Goal: Task Accomplishment & Management: Use online tool/utility

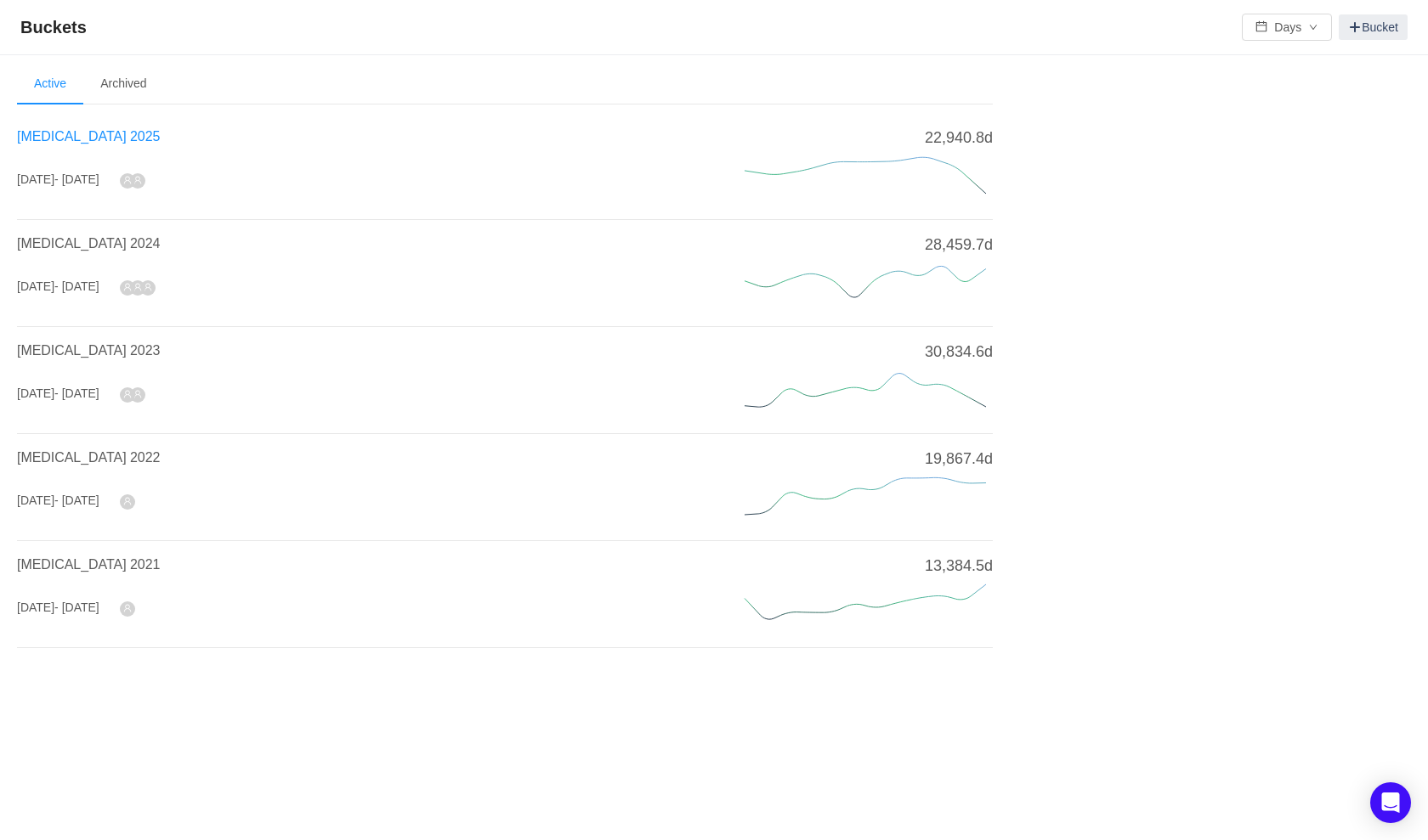
click at [75, 133] on span "[MEDICAL_DATA] 2025" at bounding box center [88, 137] width 143 height 14
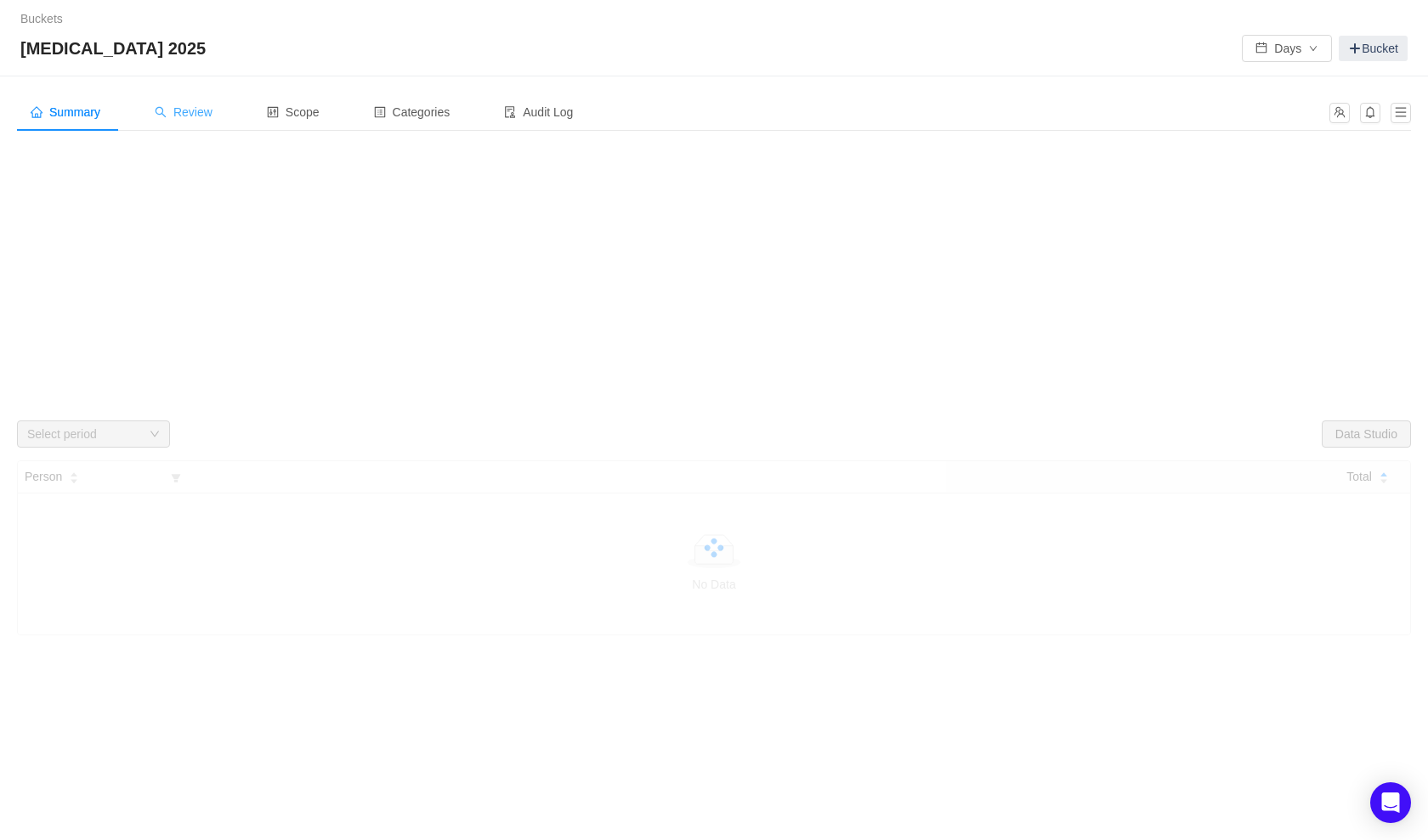
click at [180, 121] on div "Review" at bounding box center [183, 112] width 85 height 38
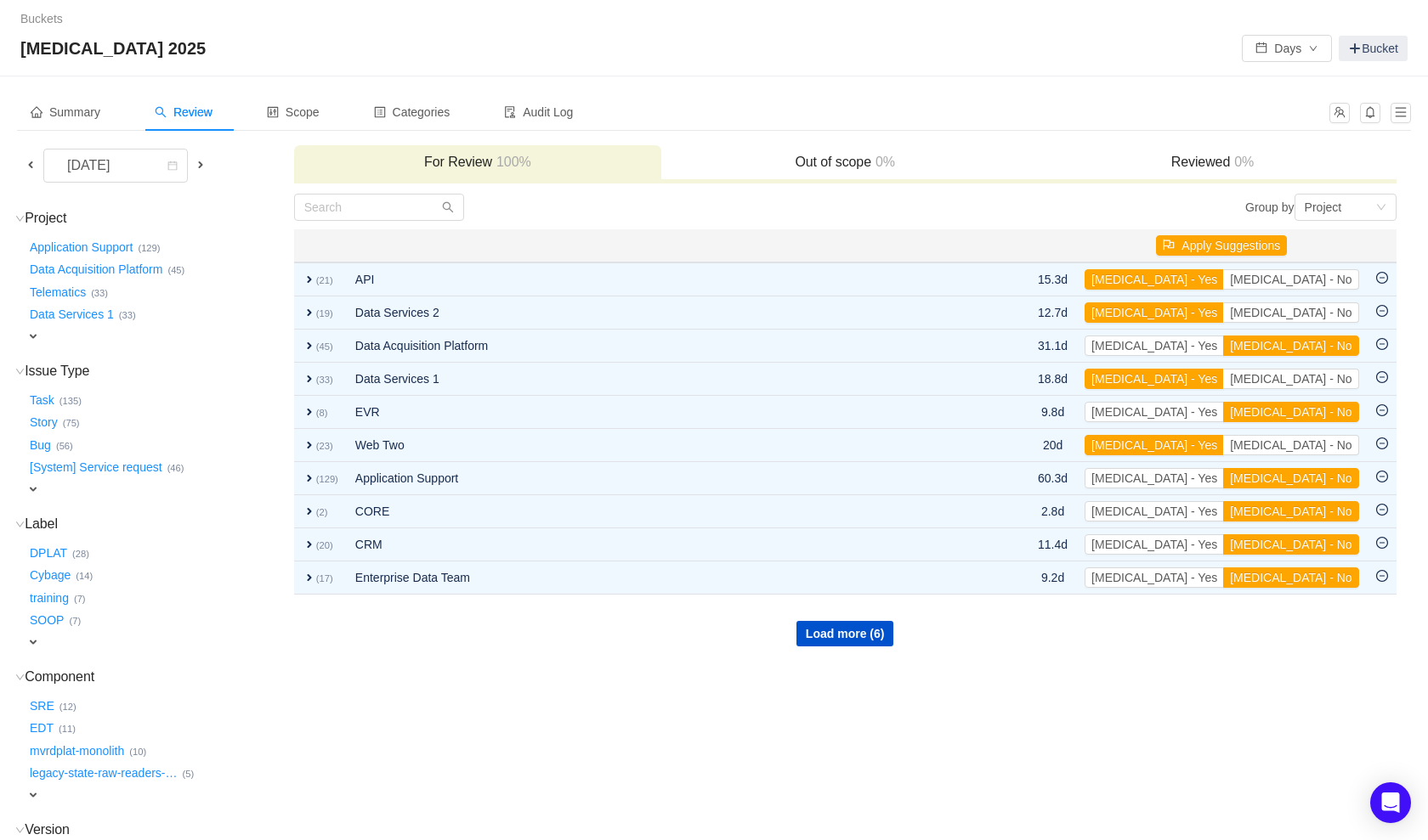
click at [25, 159] on span at bounding box center [30, 164] width 13 height 13
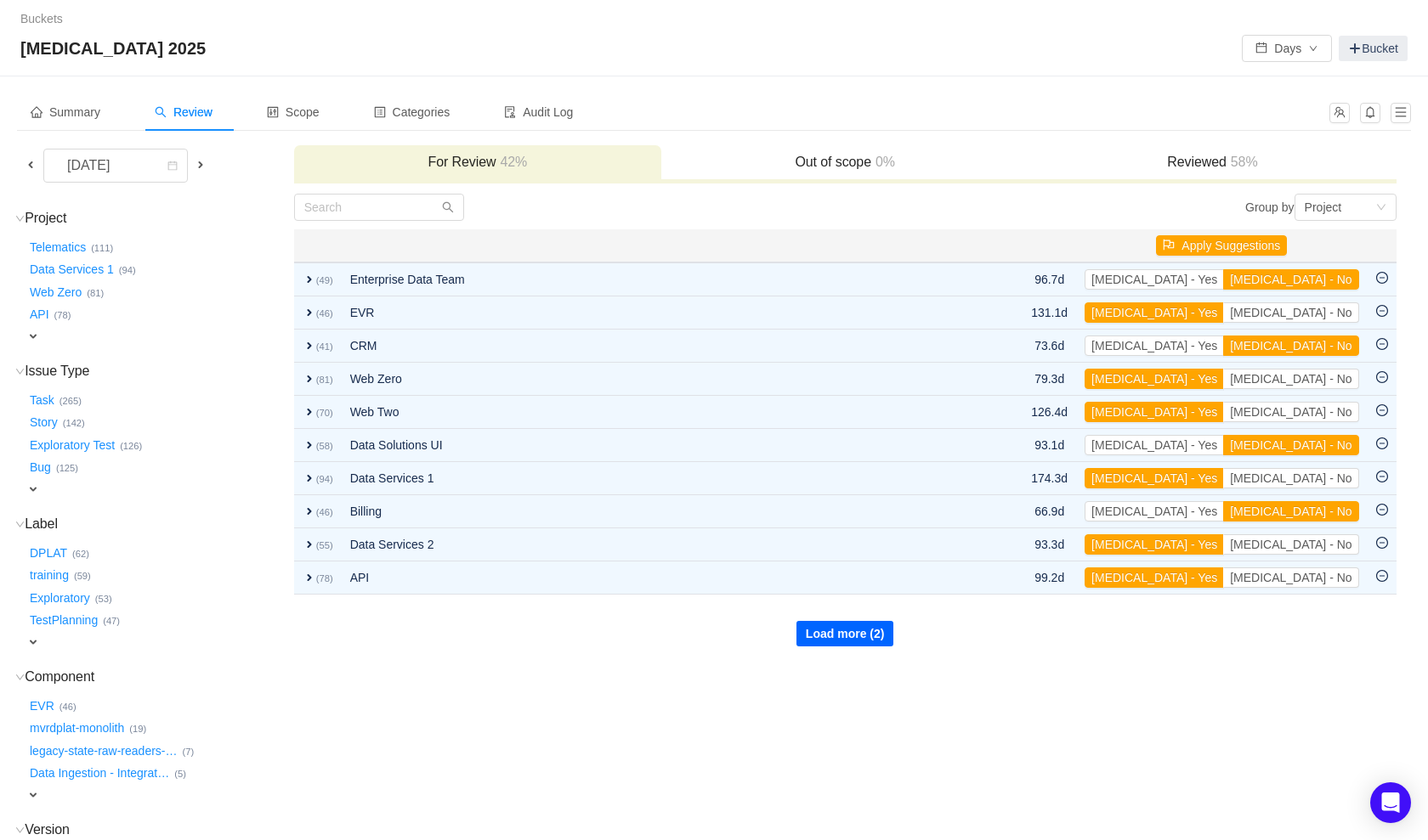
click at [836, 628] on button "Load more (2)" at bounding box center [845, 634] width 97 height 26
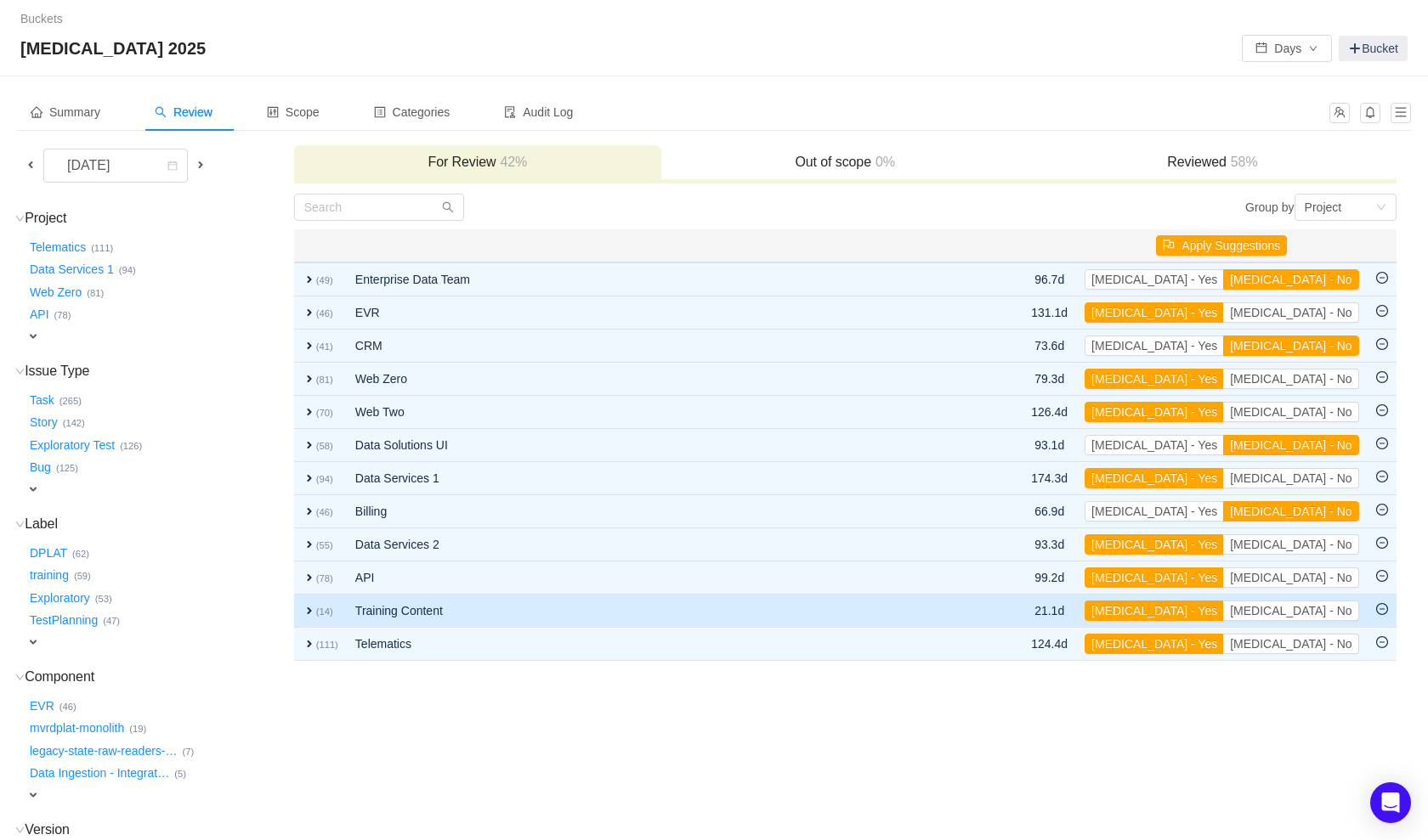
click at [305, 606] on span "expand" at bounding box center [309, 611] width 13 height 13
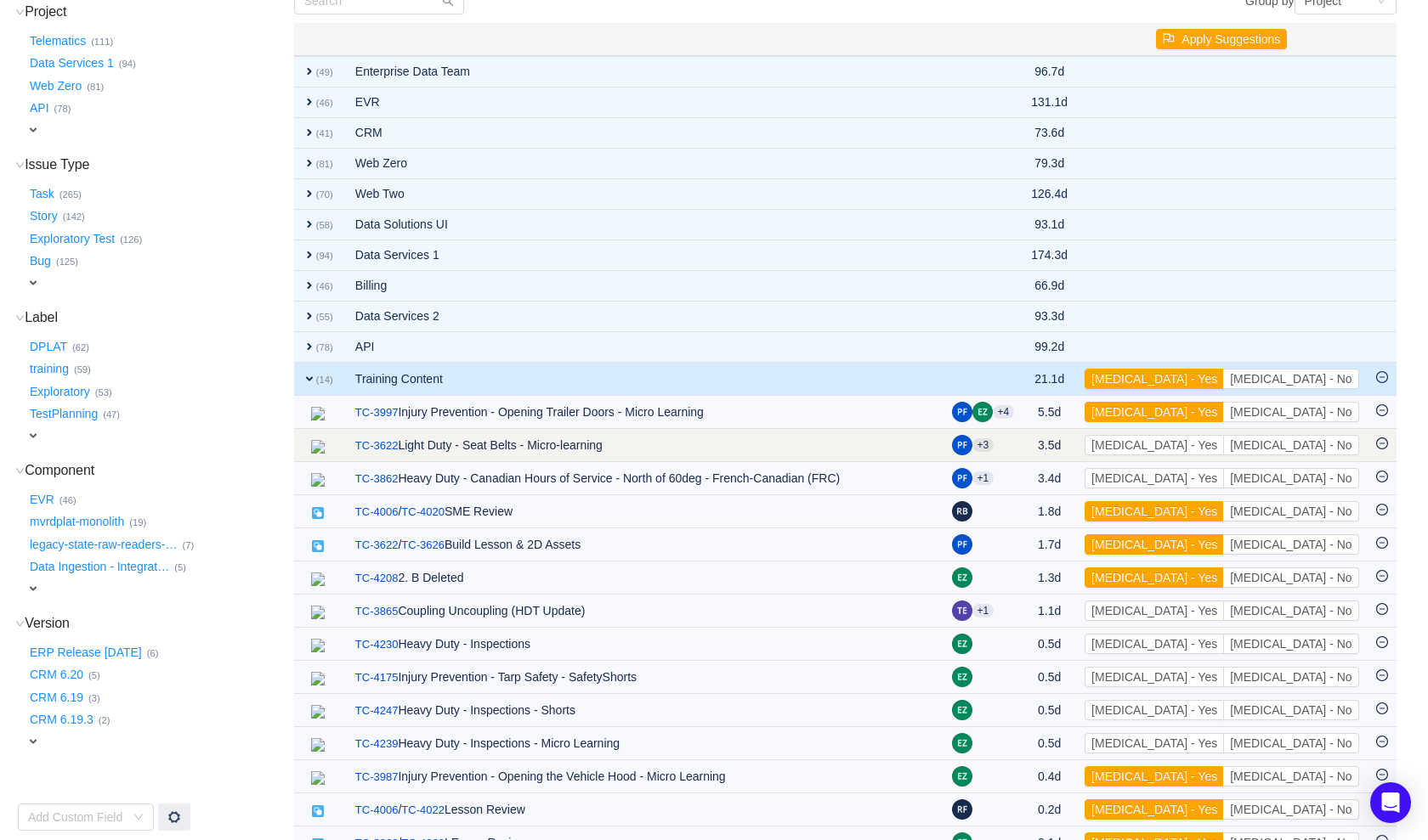
scroll to position [262, 0]
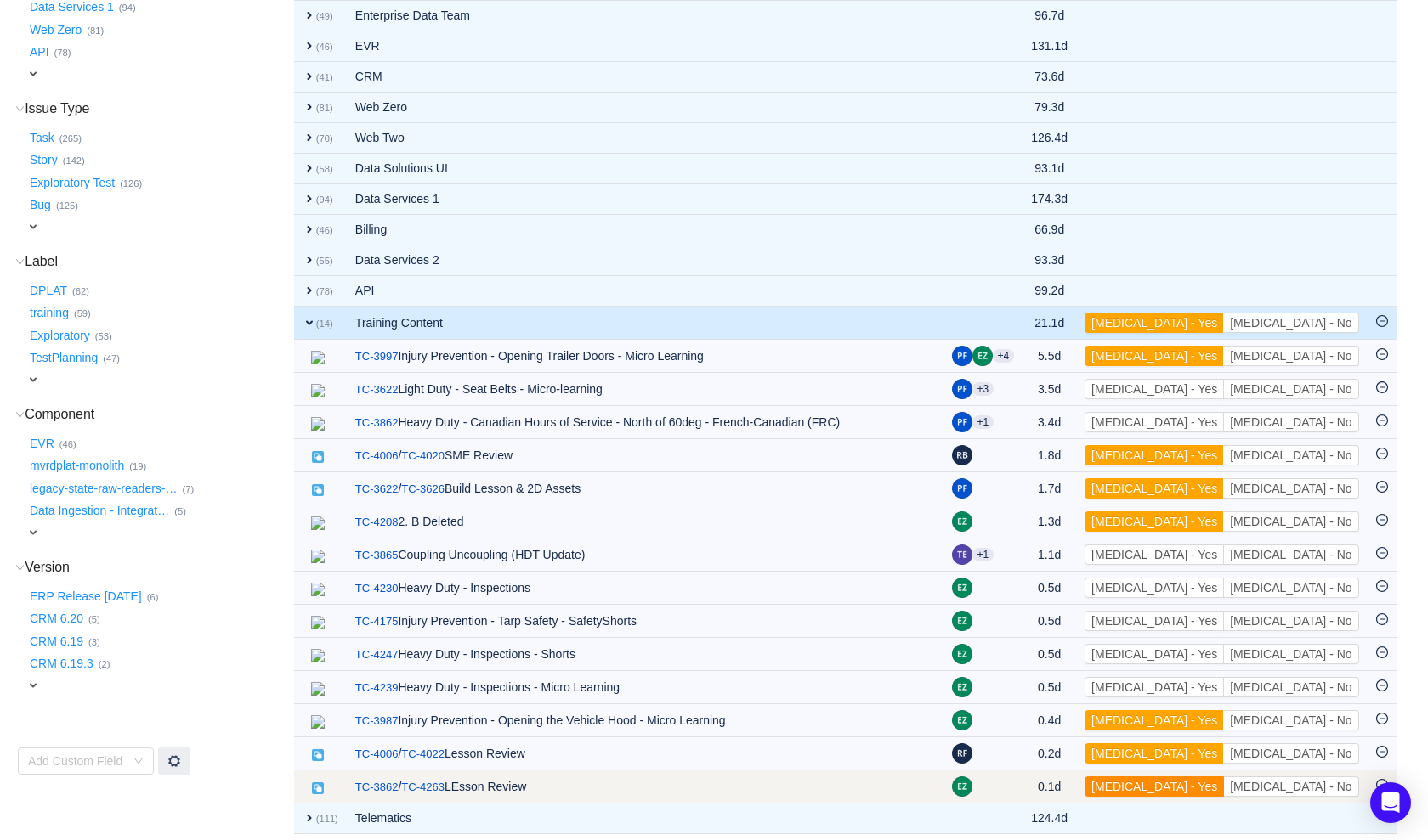
click at [1224, 778] on button "[MEDICAL_DATA] - Yes" at bounding box center [1155, 786] width 139 height 21
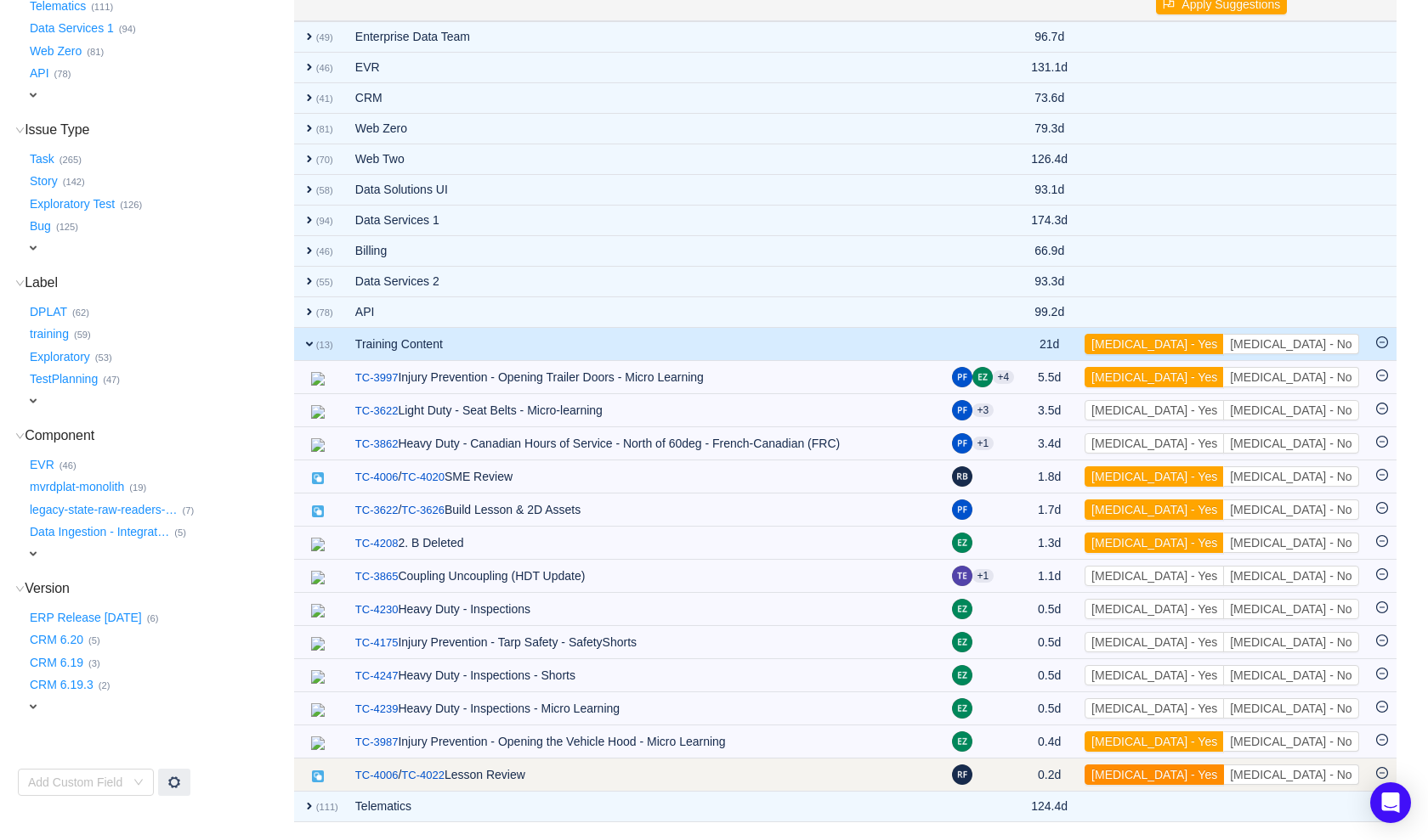
scroll to position [230, 0]
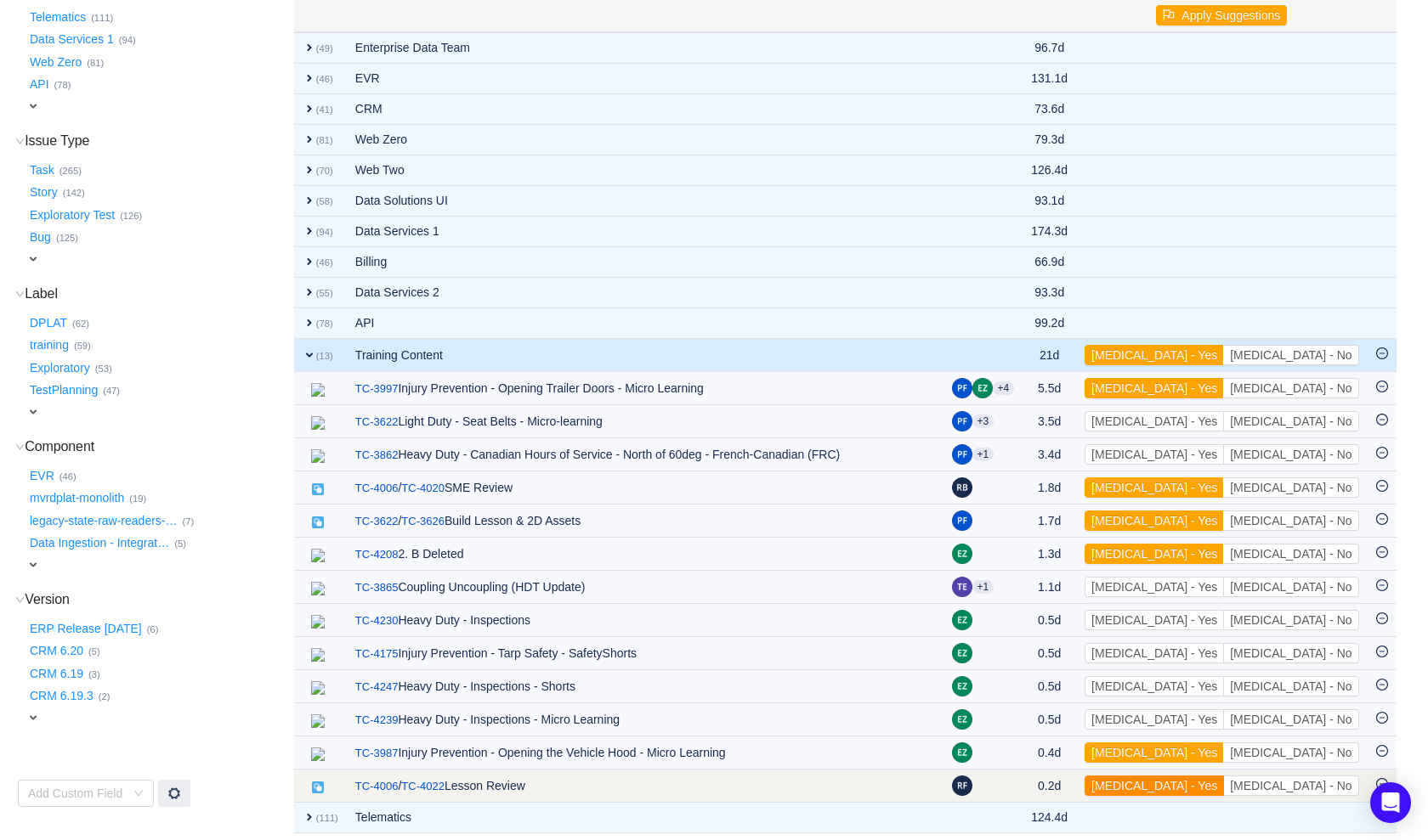
click at [1224, 776] on button "[MEDICAL_DATA] - Yes" at bounding box center [1155, 786] width 139 height 21
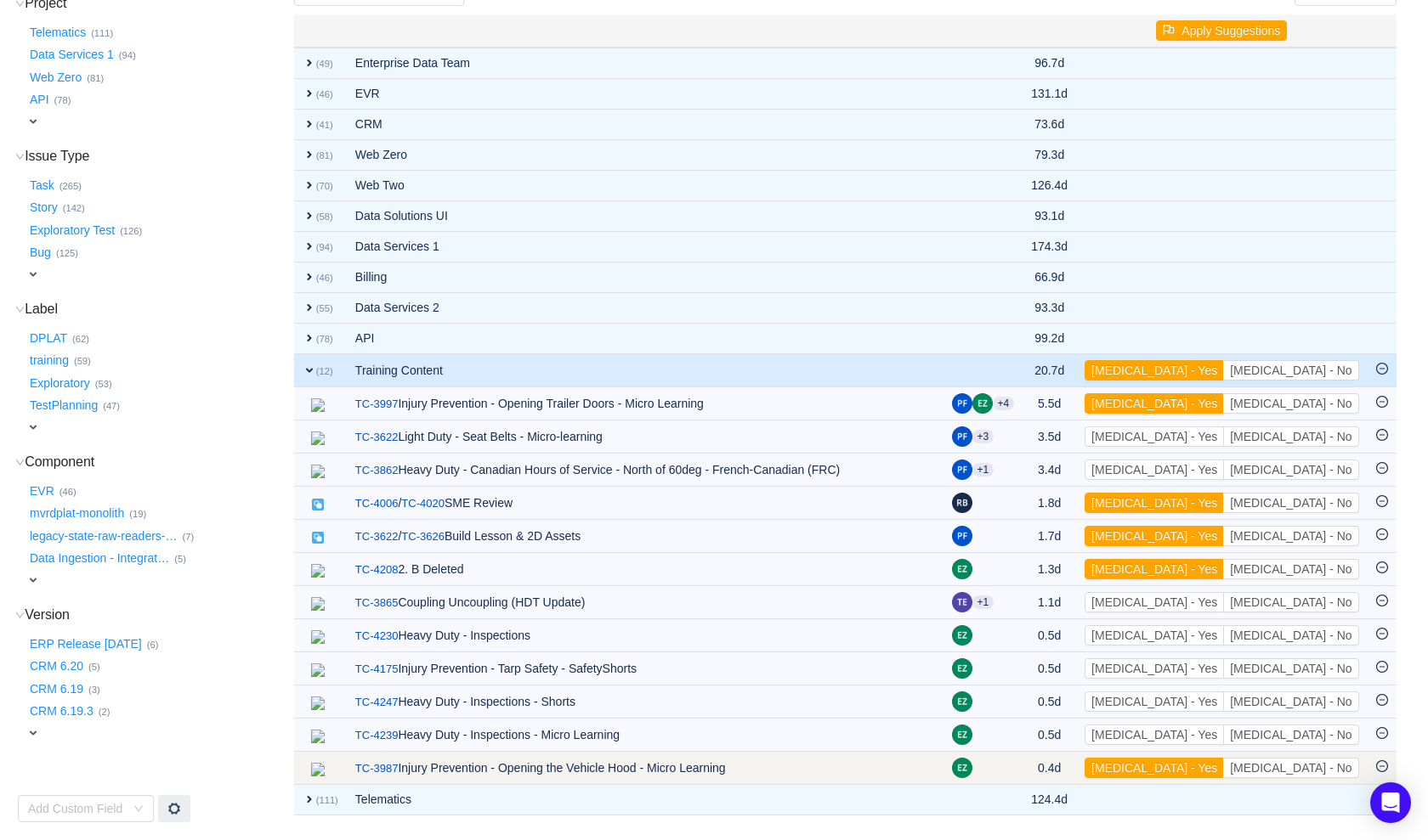
scroll to position [214, 0]
click at [1224, 759] on button "[MEDICAL_DATA] - Yes" at bounding box center [1155, 769] width 139 height 21
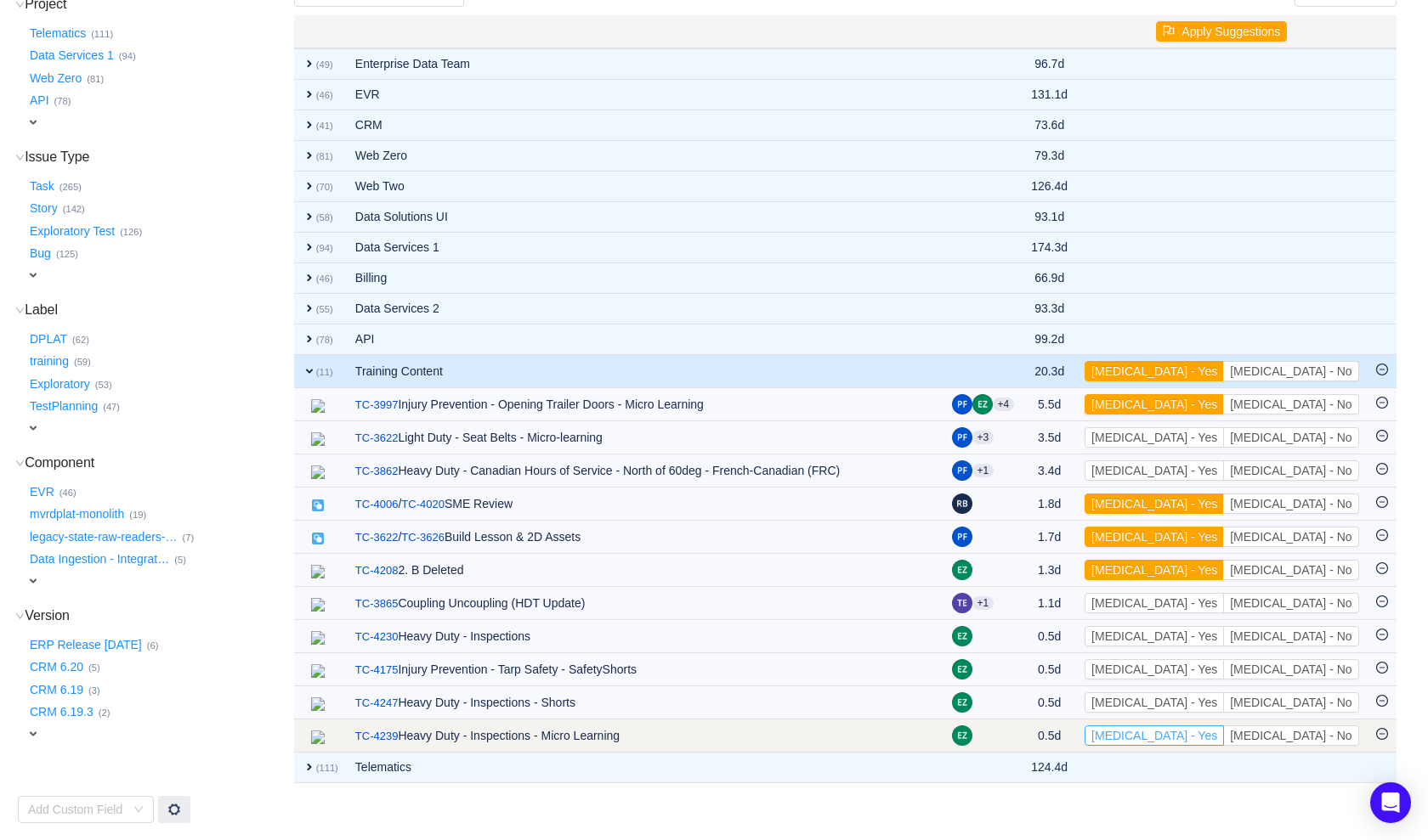
click at [1224, 726] on button "[MEDICAL_DATA] - Yes" at bounding box center [1155, 736] width 139 height 21
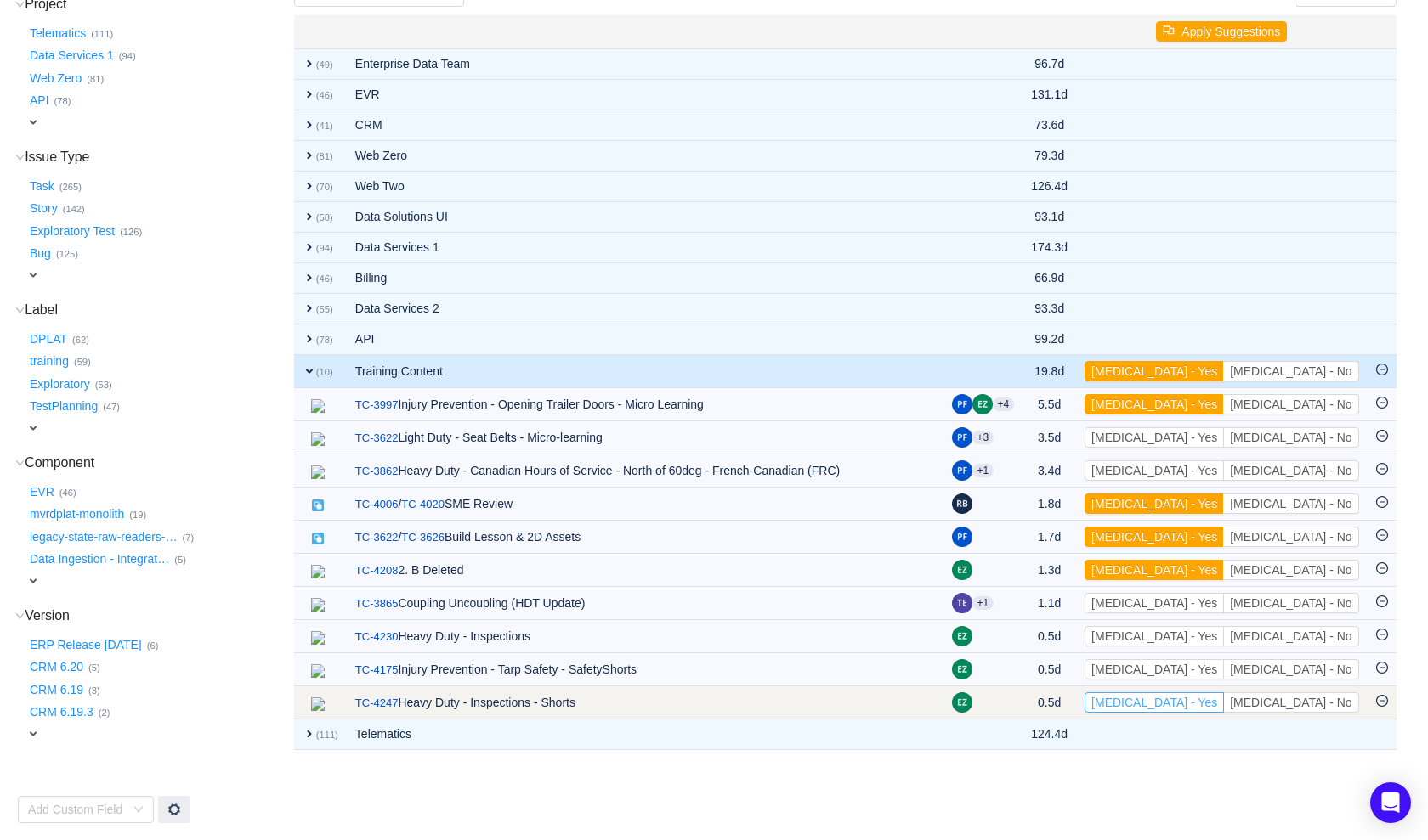
click at [1224, 697] on button "[MEDICAL_DATA] - Yes" at bounding box center [1155, 703] width 139 height 21
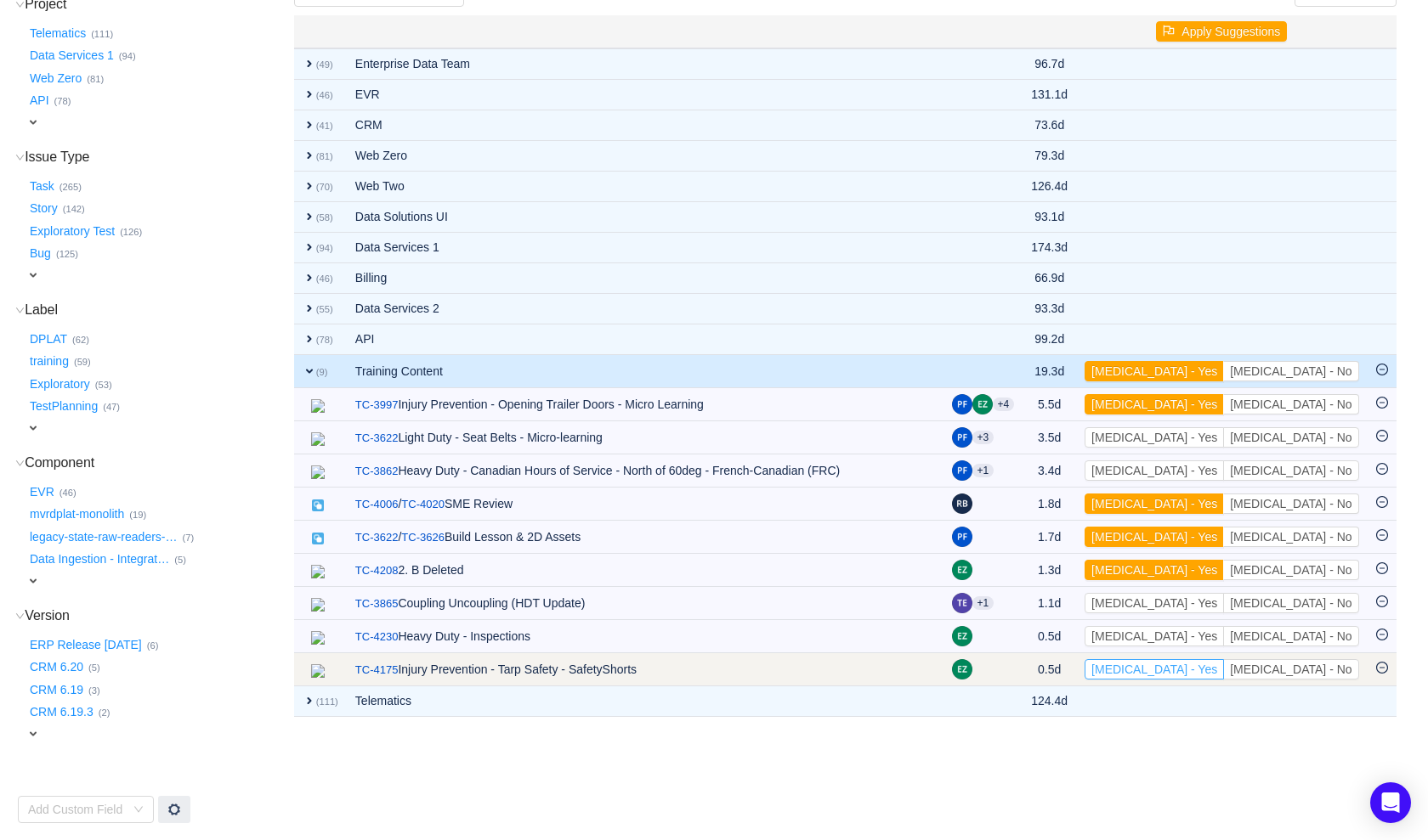
click at [1224, 660] on button "[MEDICAL_DATA] - Yes" at bounding box center [1155, 670] width 139 height 21
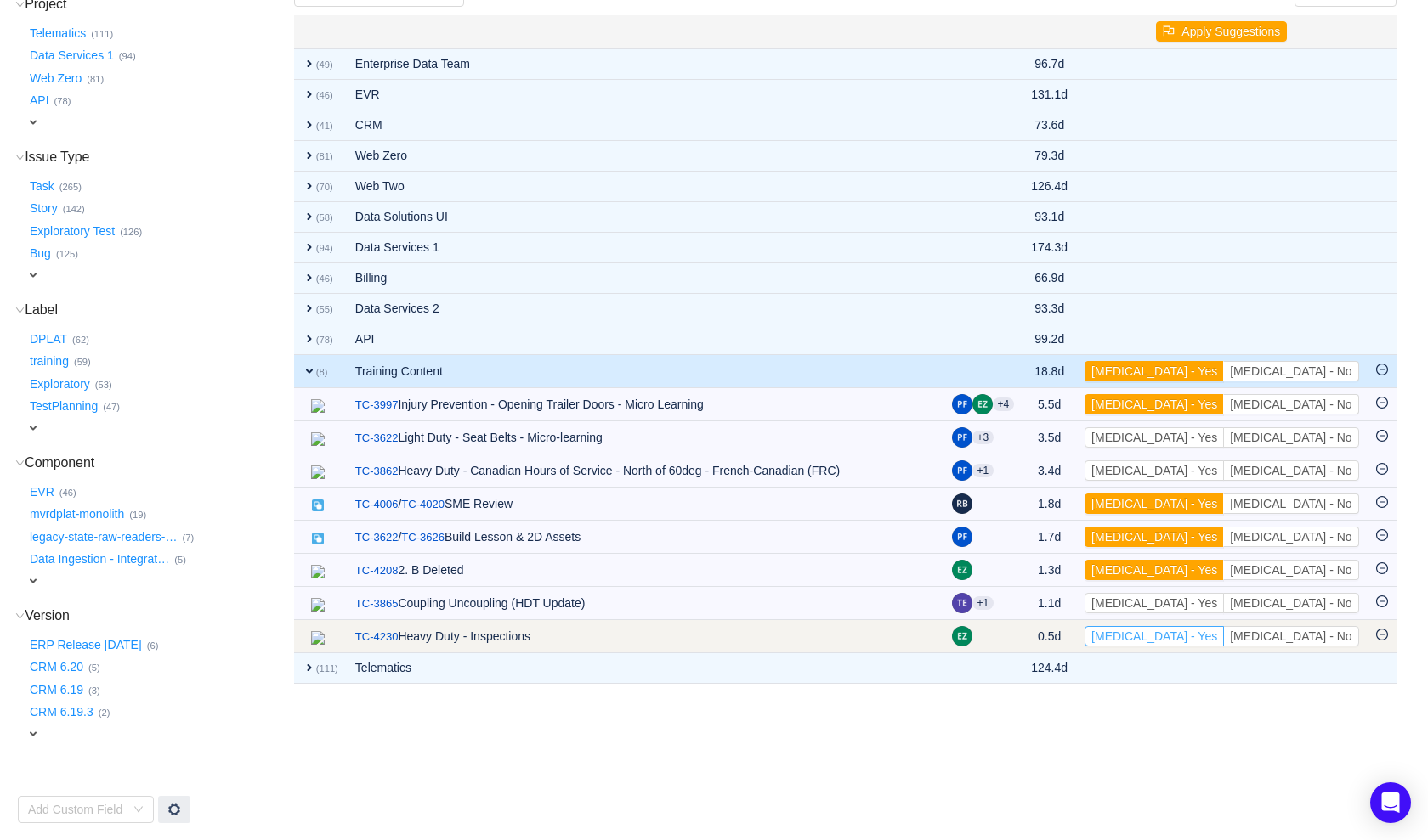
click at [1224, 629] on button "[MEDICAL_DATA] - Yes" at bounding box center [1155, 636] width 139 height 21
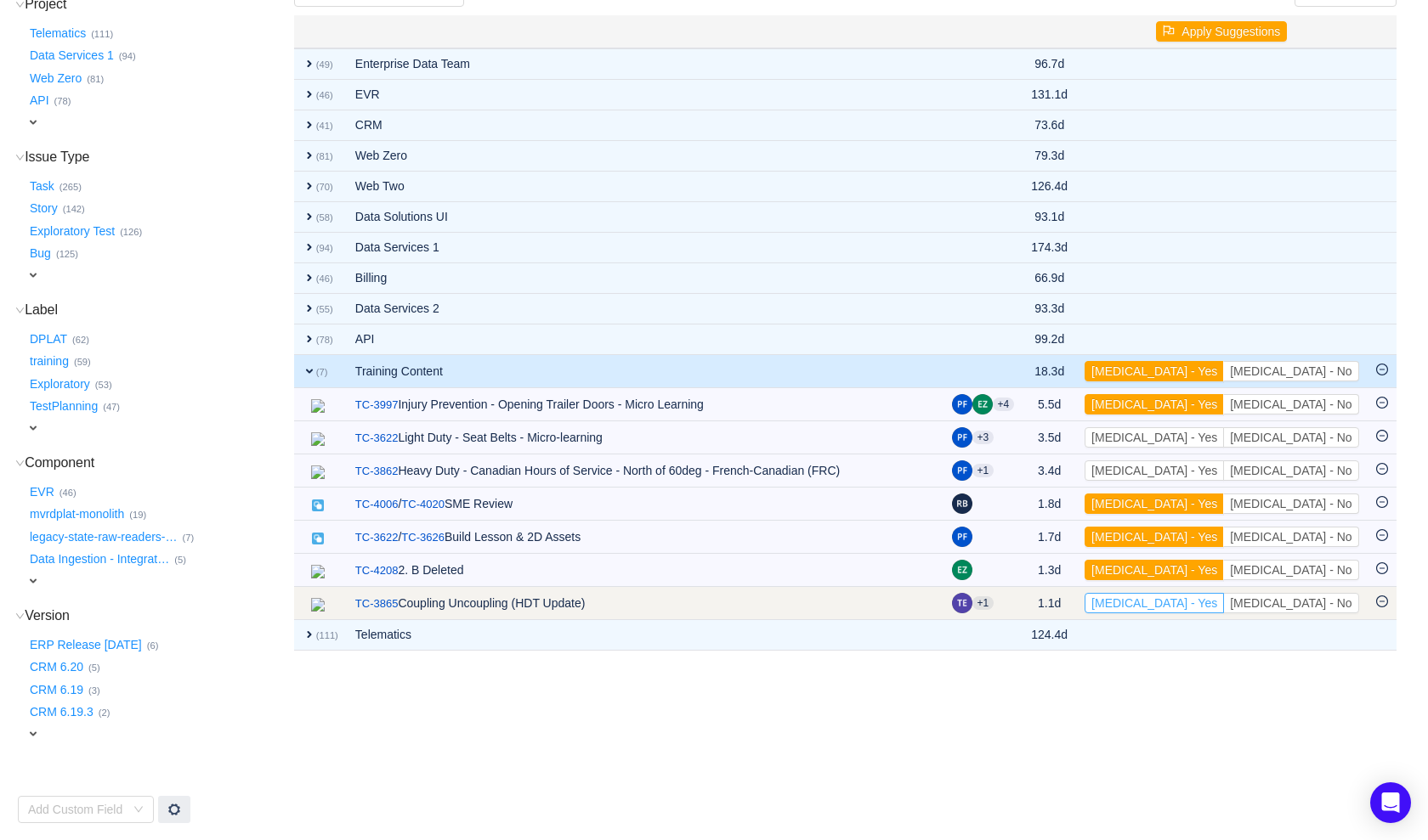
click at [1224, 595] on button "[MEDICAL_DATA] - Yes" at bounding box center [1155, 603] width 139 height 21
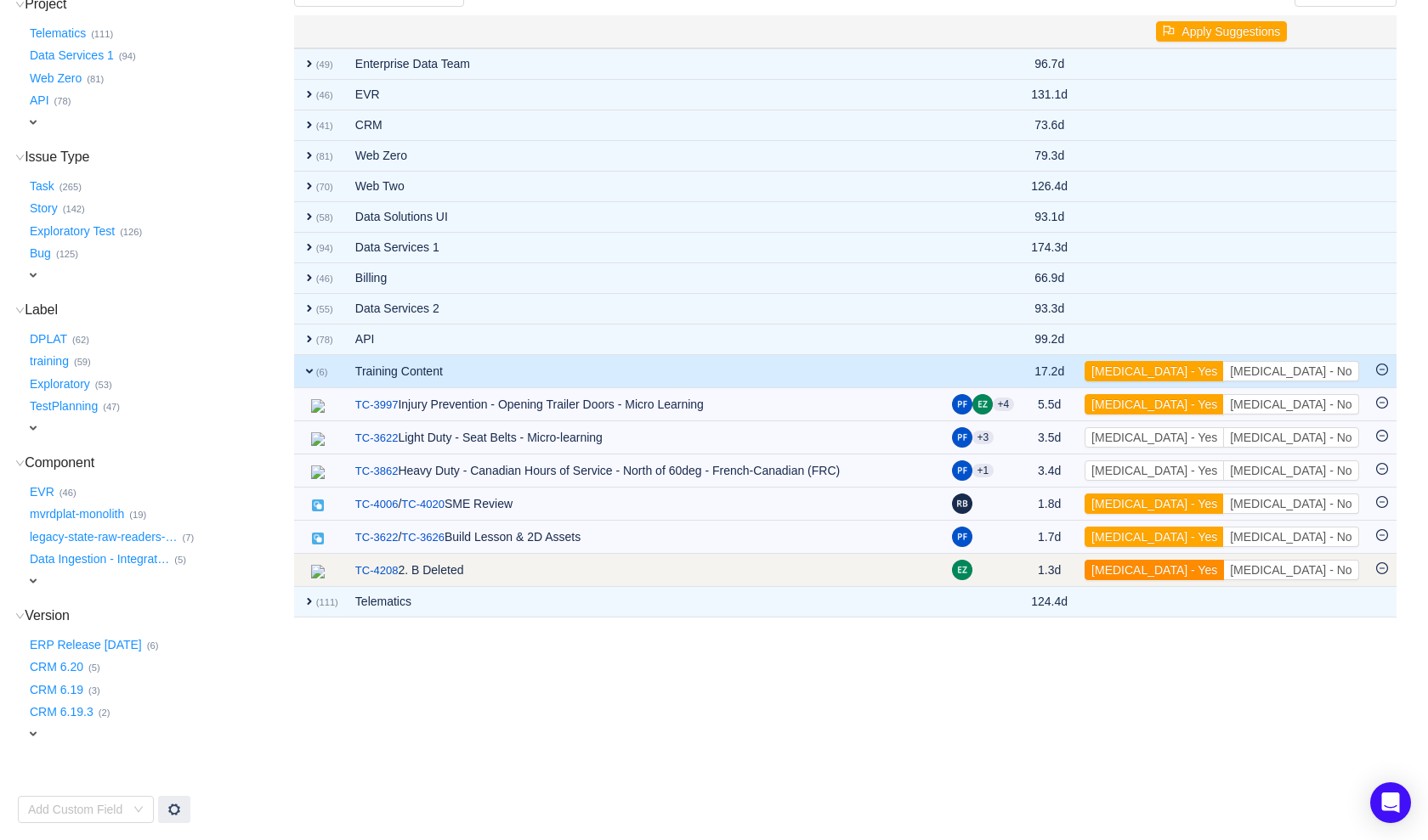
click at [1224, 562] on button "[MEDICAL_DATA] - Yes" at bounding box center [1155, 570] width 139 height 21
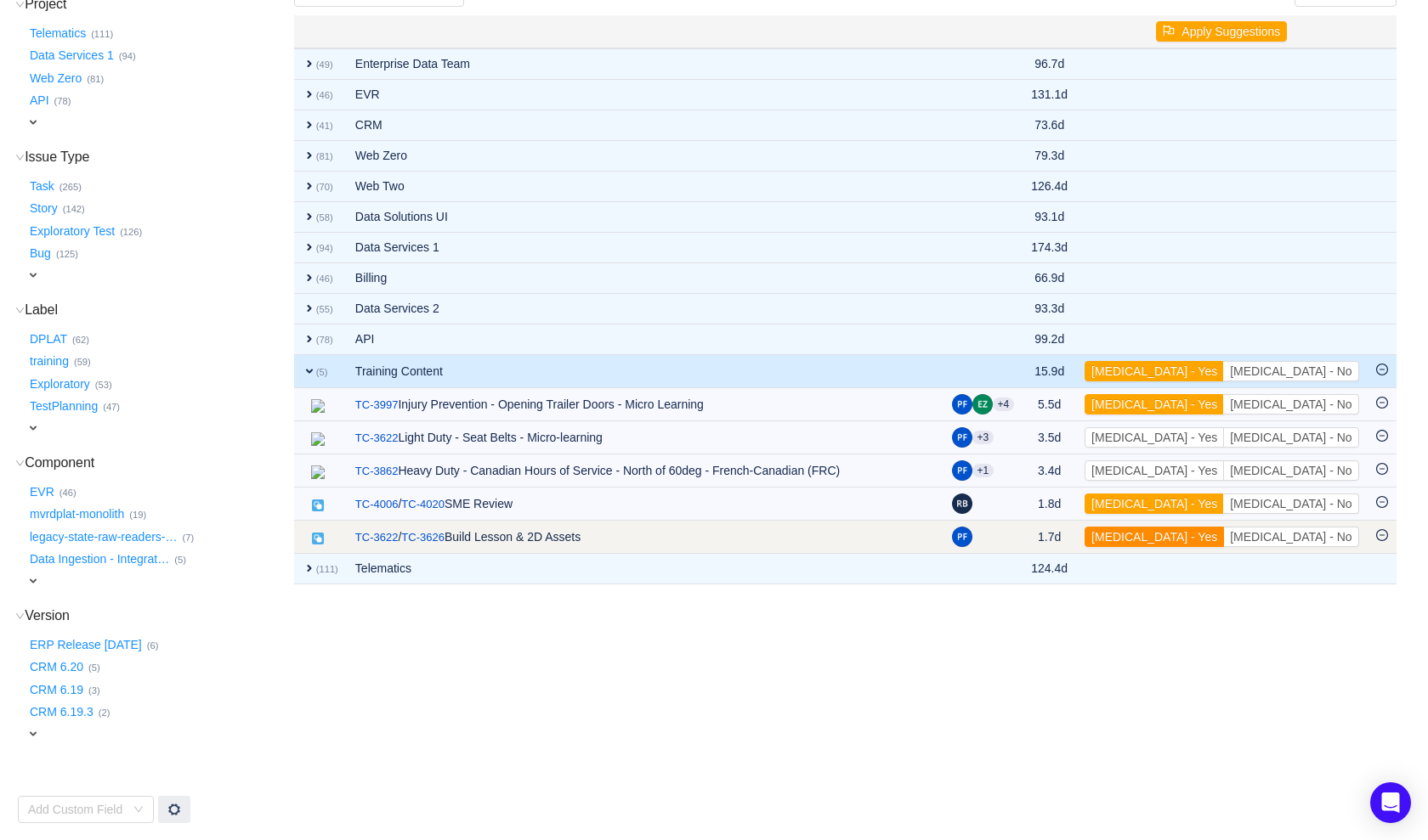
click at [1224, 527] on button "[MEDICAL_DATA] - Yes" at bounding box center [1155, 536] width 139 height 21
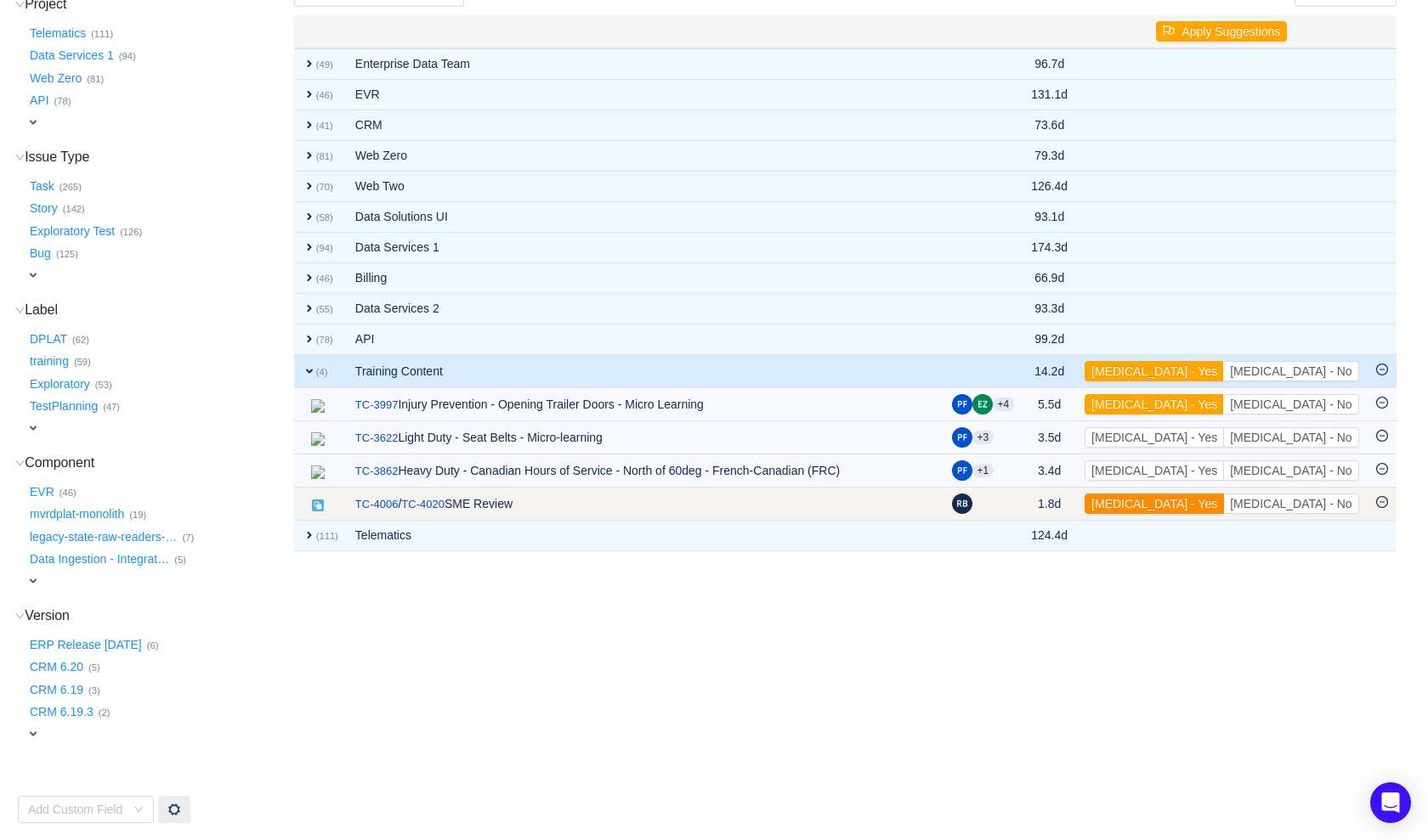
click at [1224, 495] on button "[MEDICAL_DATA] - Yes" at bounding box center [1155, 503] width 139 height 21
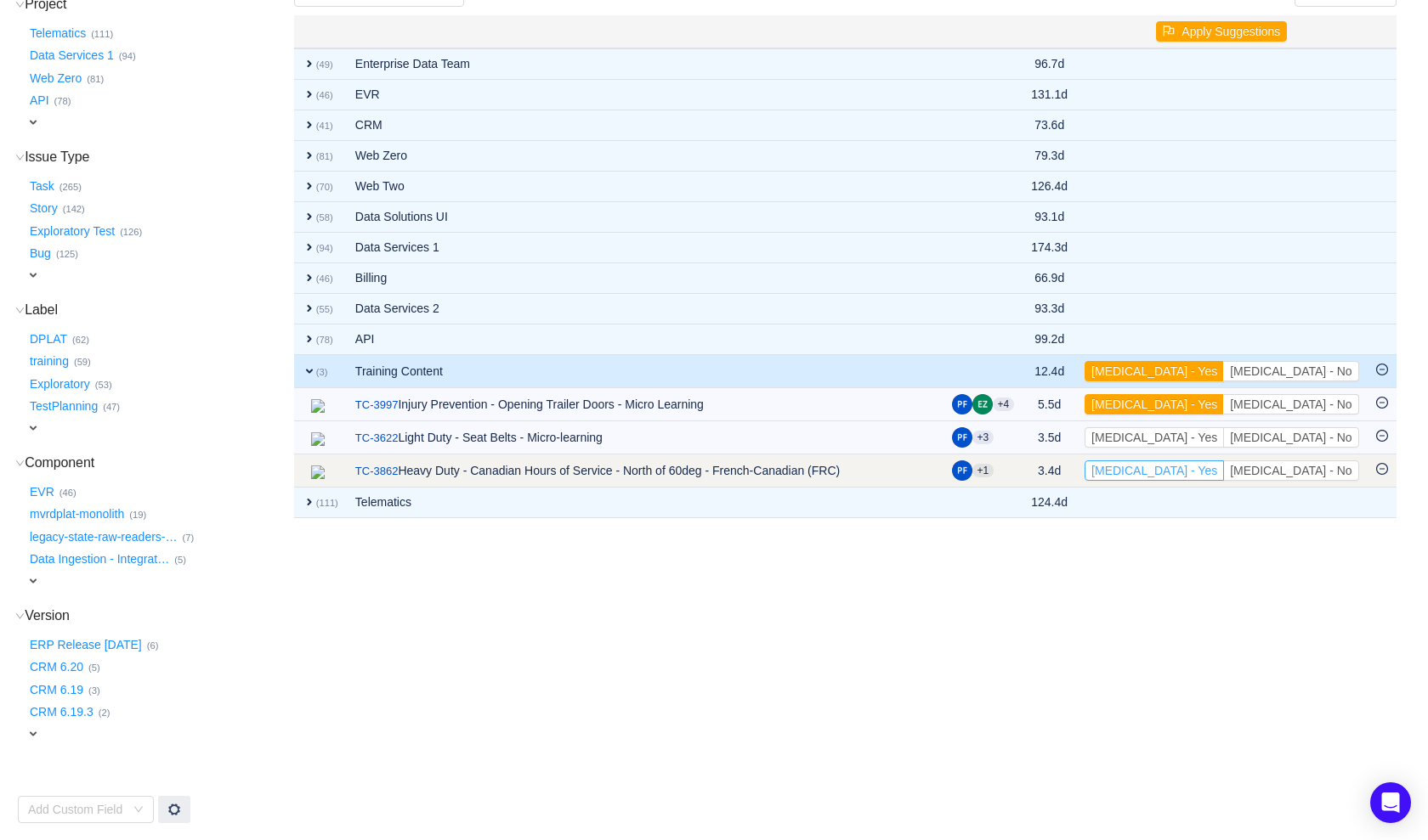
click at [1224, 461] on button "[MEDICAL_DATA] - Yes" at bounding box center [1155, 470] width 139 height 21
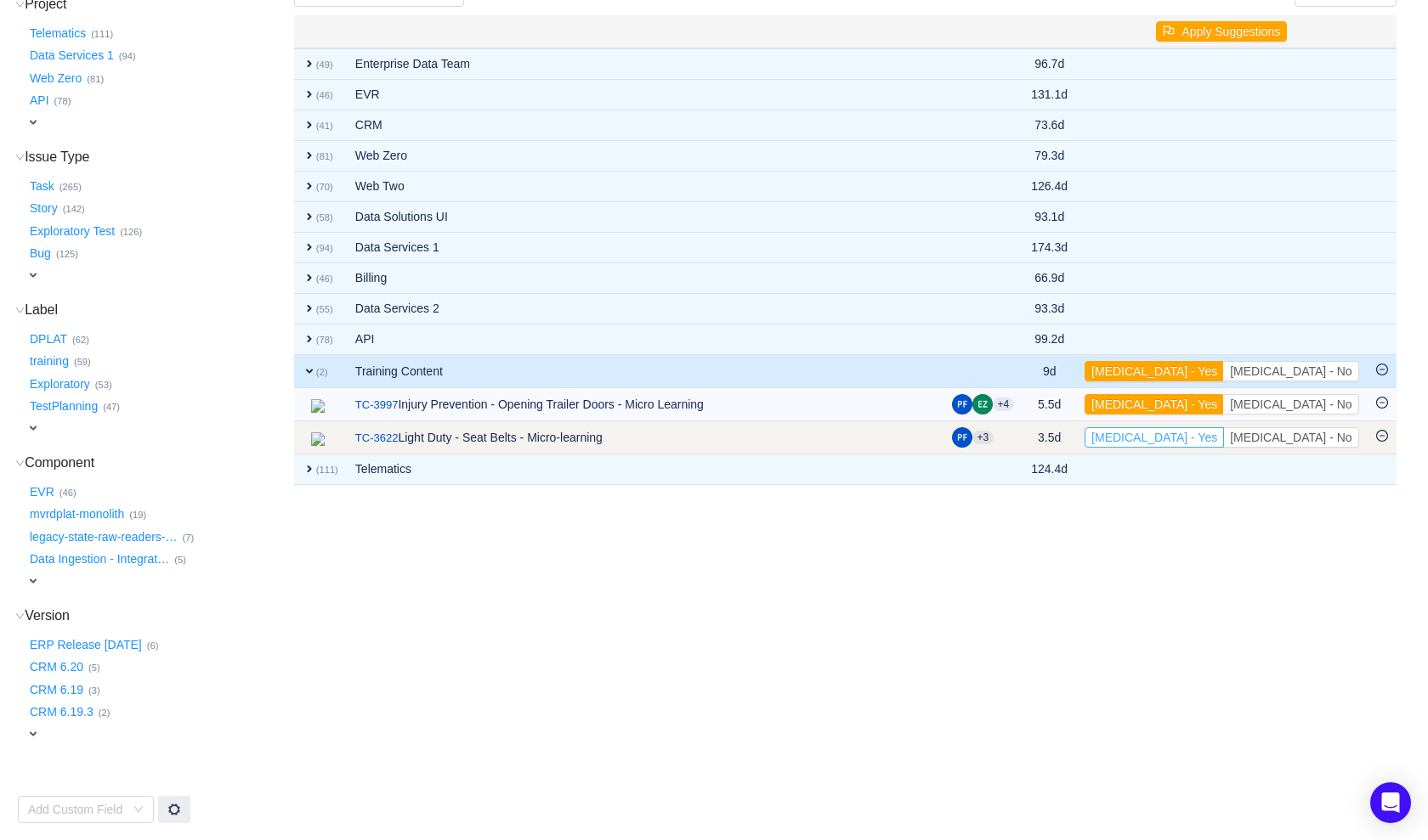
click at [1224, 430] on button "[MEDICAL_DATA] - Yes" at bounding box center [1155, 437] width 139 height 21
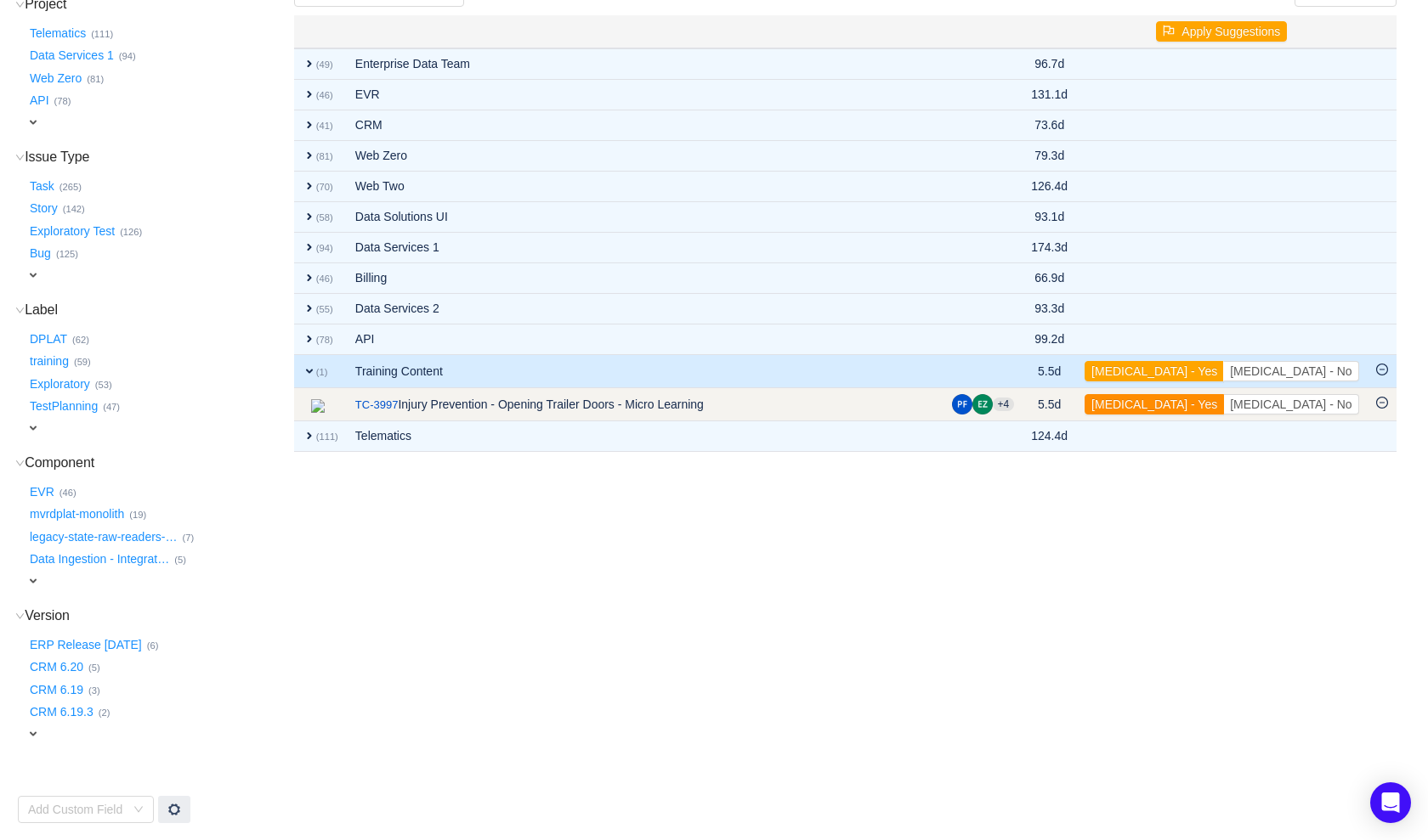
click at [1224, 400] on button "[MEDICAL_DATA] - Yes" at bounding box center [1155, 404] width 139 height 21
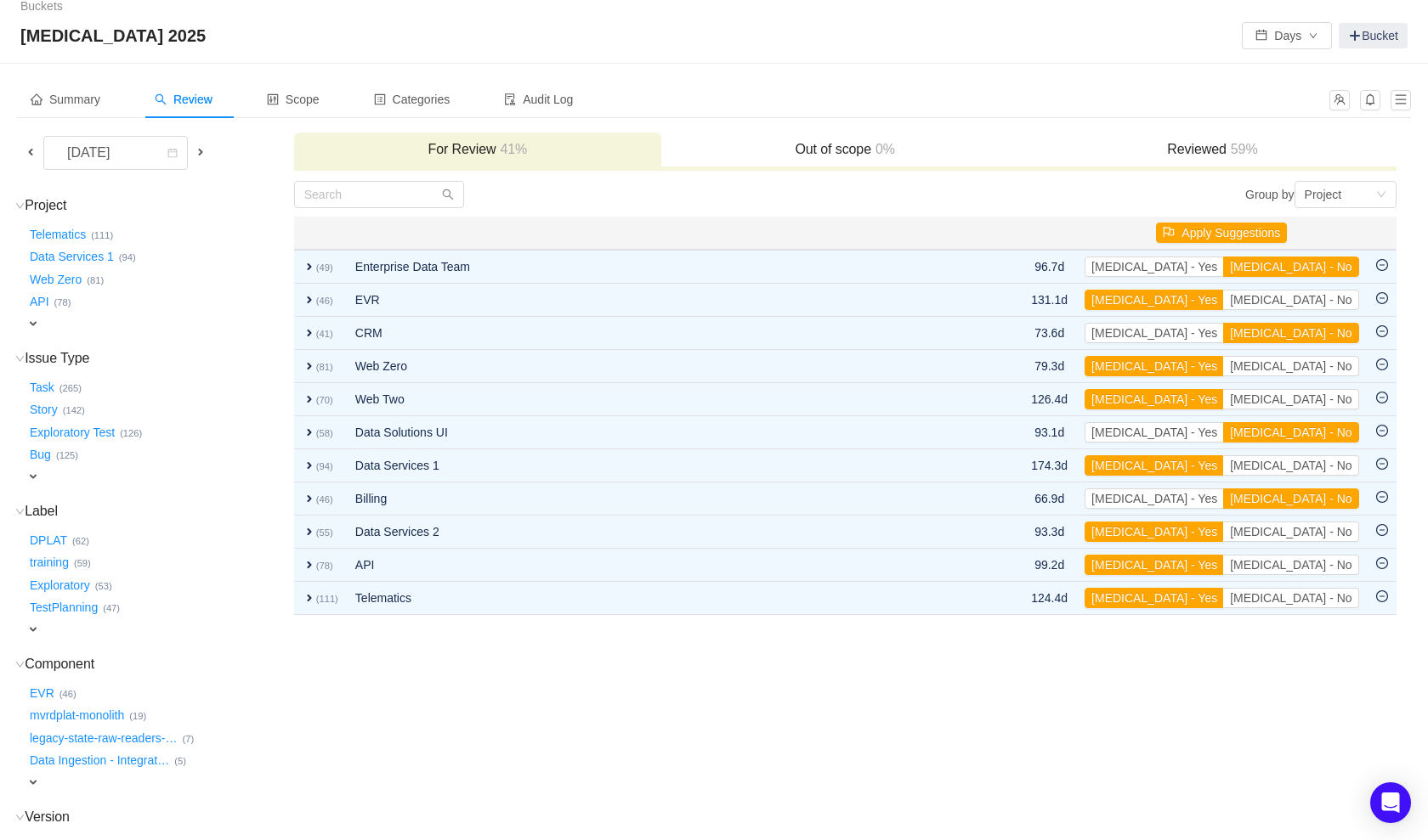
scroll to position [0, 0]
